Goal: Find specific page/section: Find specific page/section

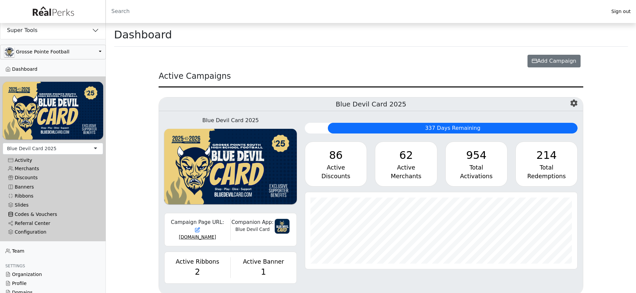
click at [39, 212] on link "Codes & Vouchers" at bounding box center [53, 214] width 100 height 9
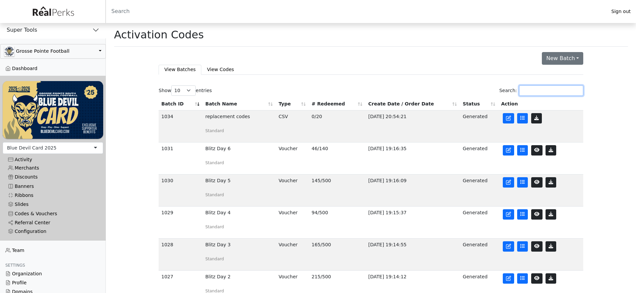
click at [555, 92] on input "Search:" at bounding box center [551, 90] width 64 height 10
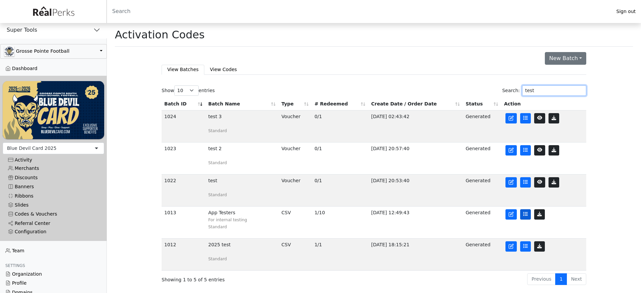
type input "test"
click at [529, 219] on link at bounding box center [525, 214] width 11 height 10
